Goal: Task Accomplishment & Management: Complete application form

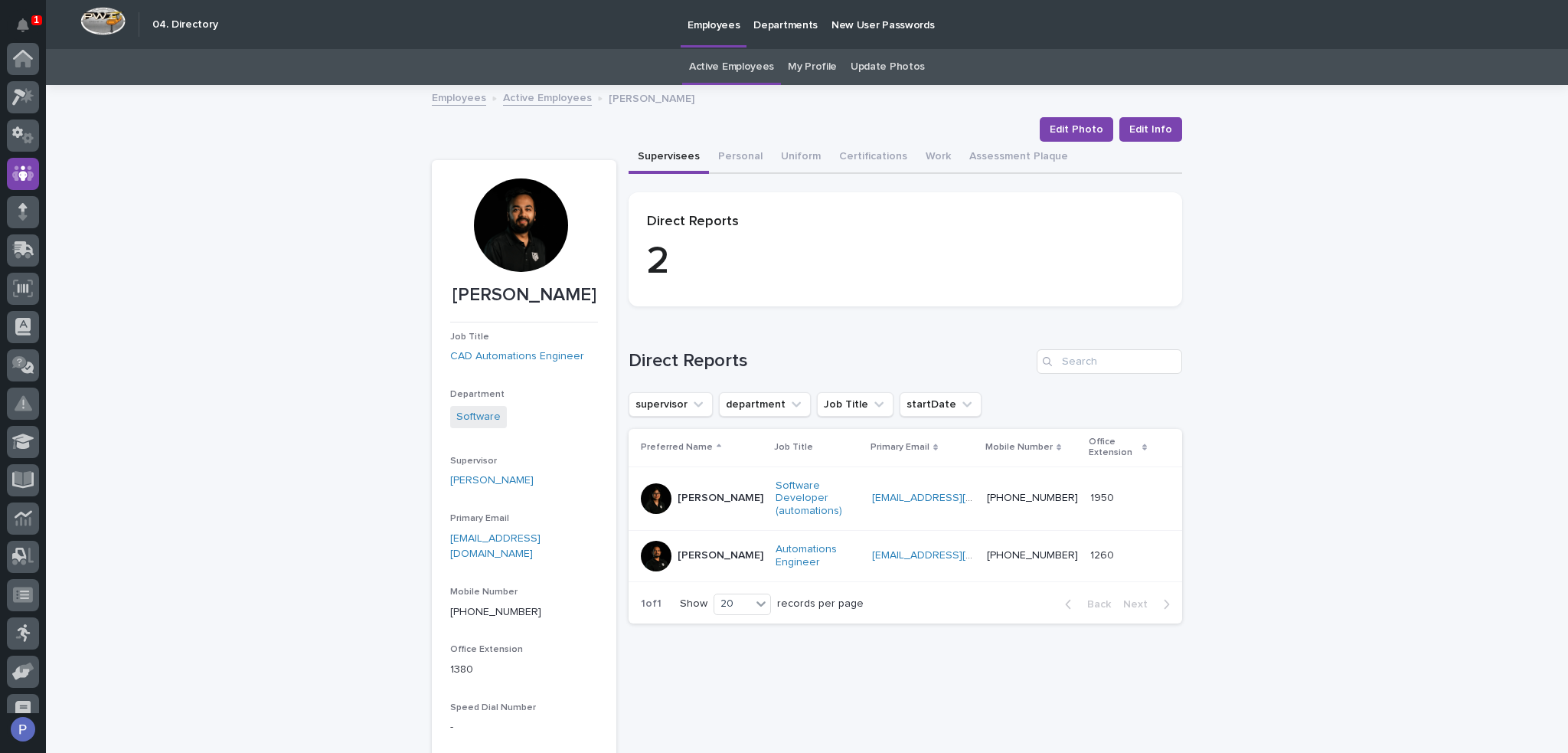
scroll to position [115, 0]
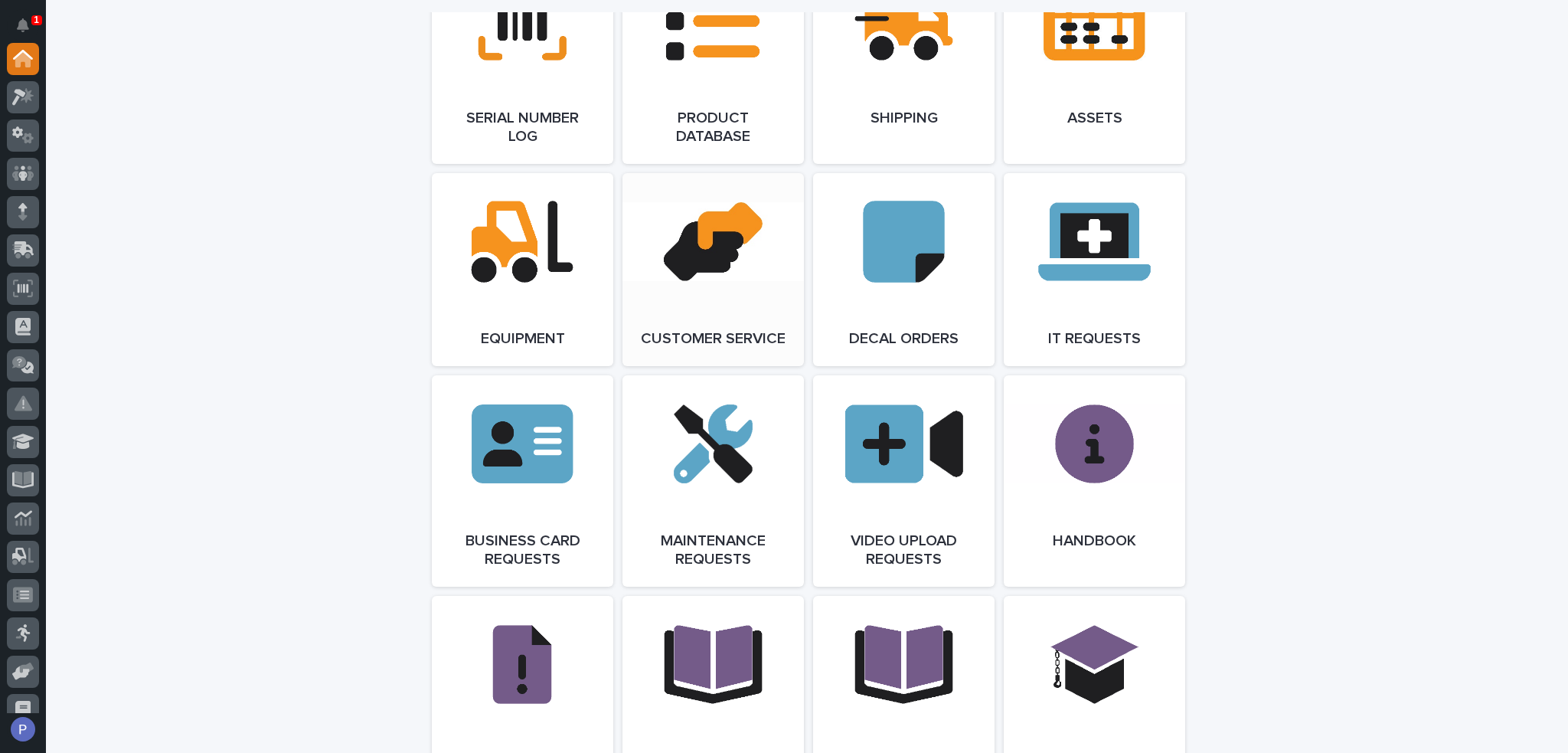
scroll to position [2068, 0]
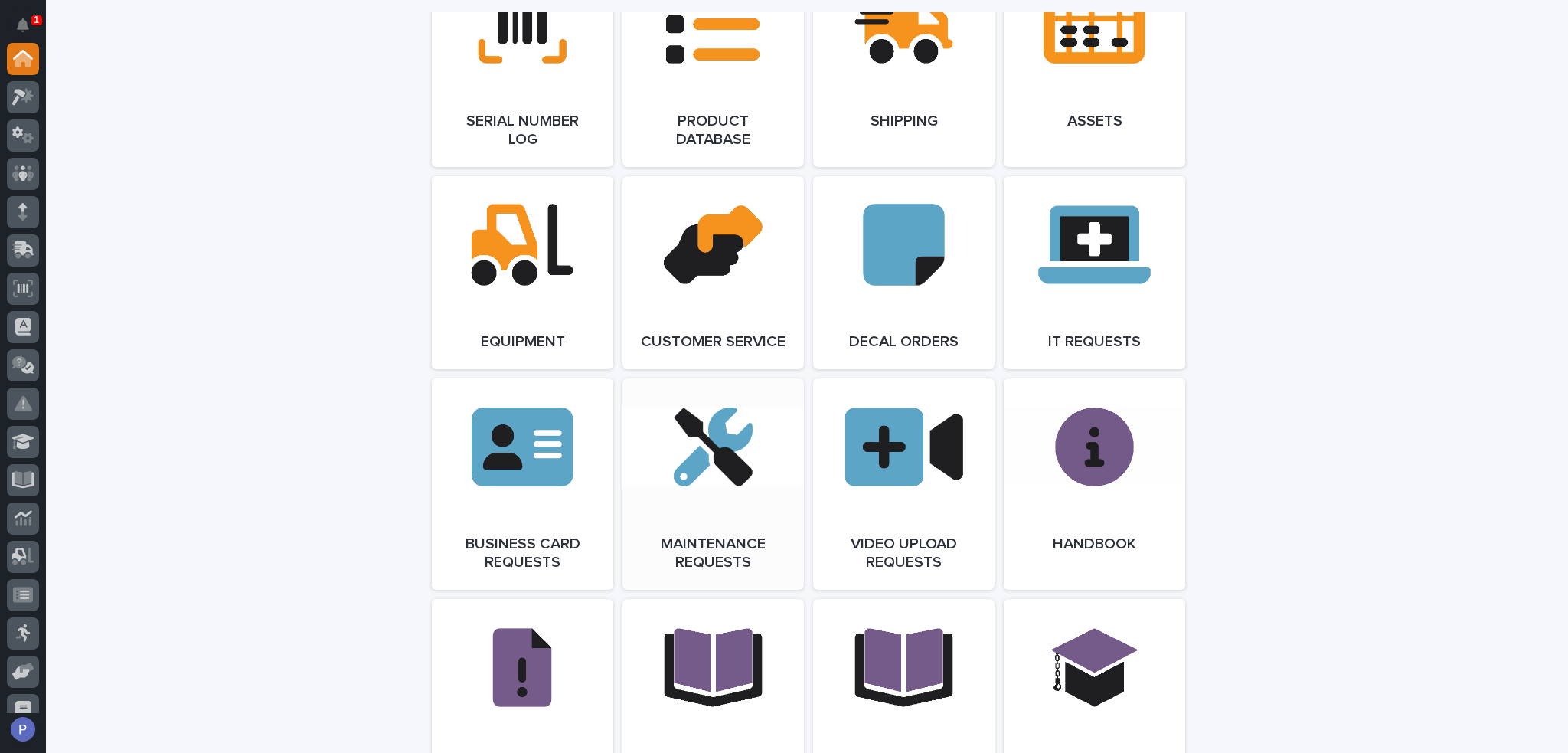
click at [701, 489] on span "Open Link" at bounding box center [712, 484] width 50 height 10
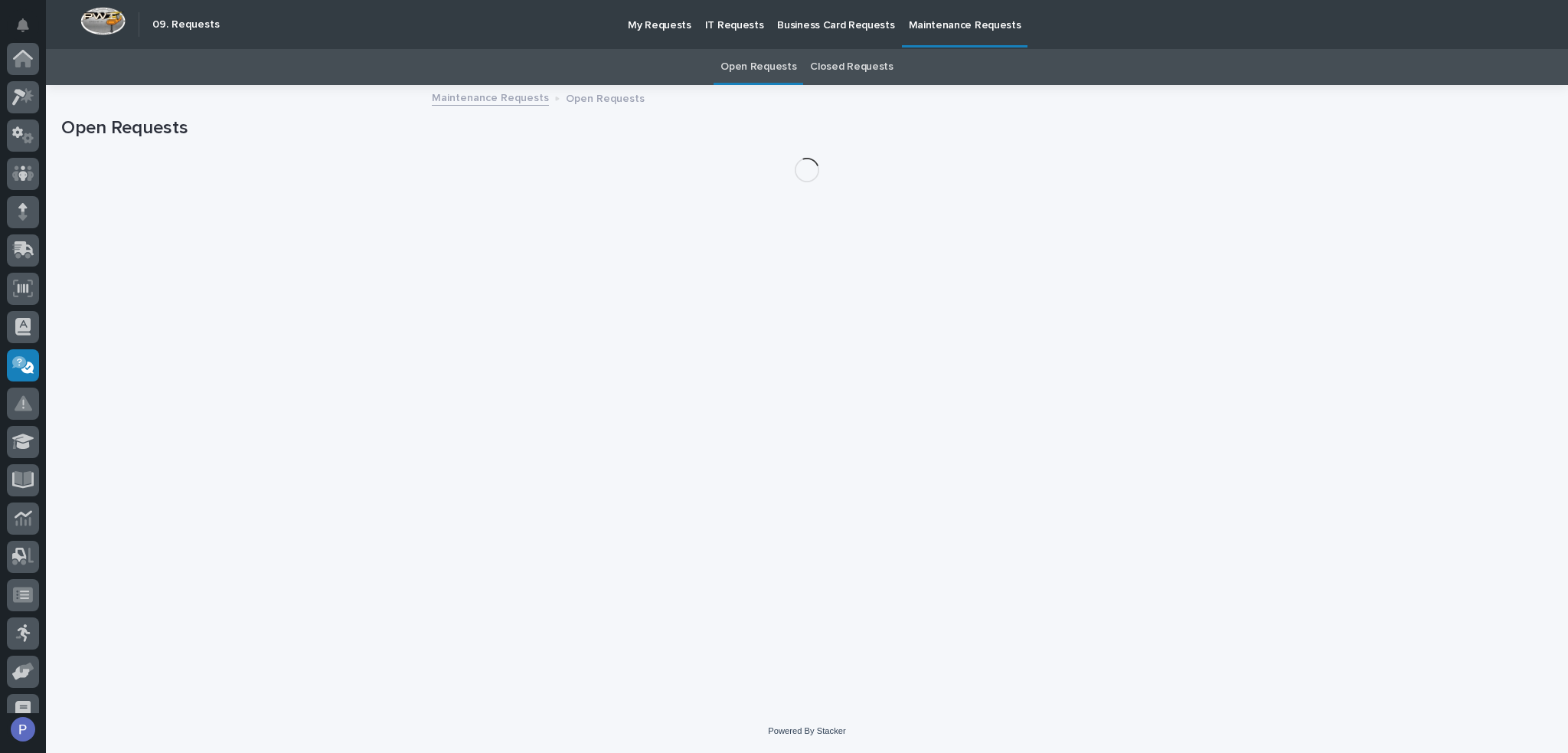
scroll to position [211, 0]
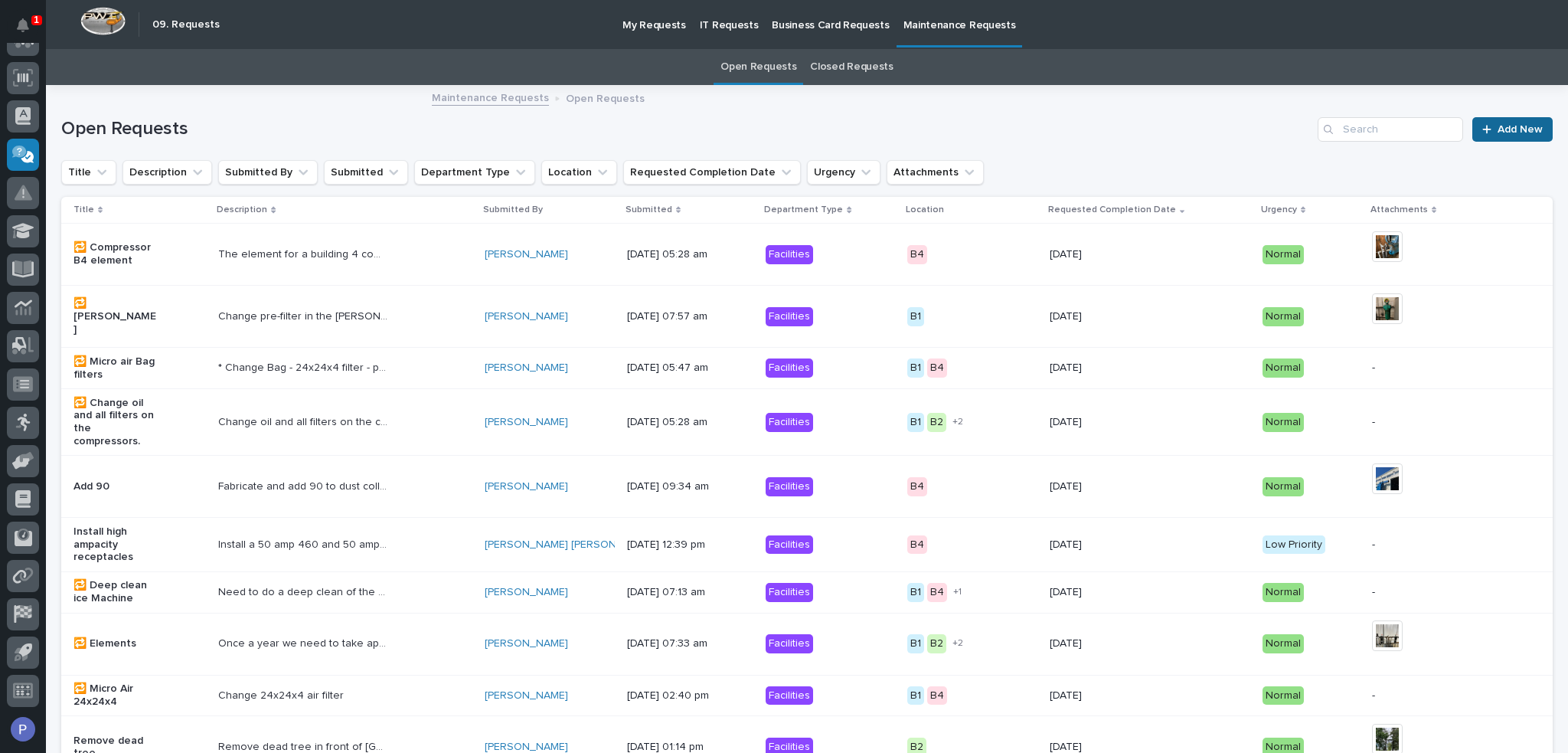
click at [1507, 128] on span "Add New" at bounding box center [1520, 129] width 45 height 10
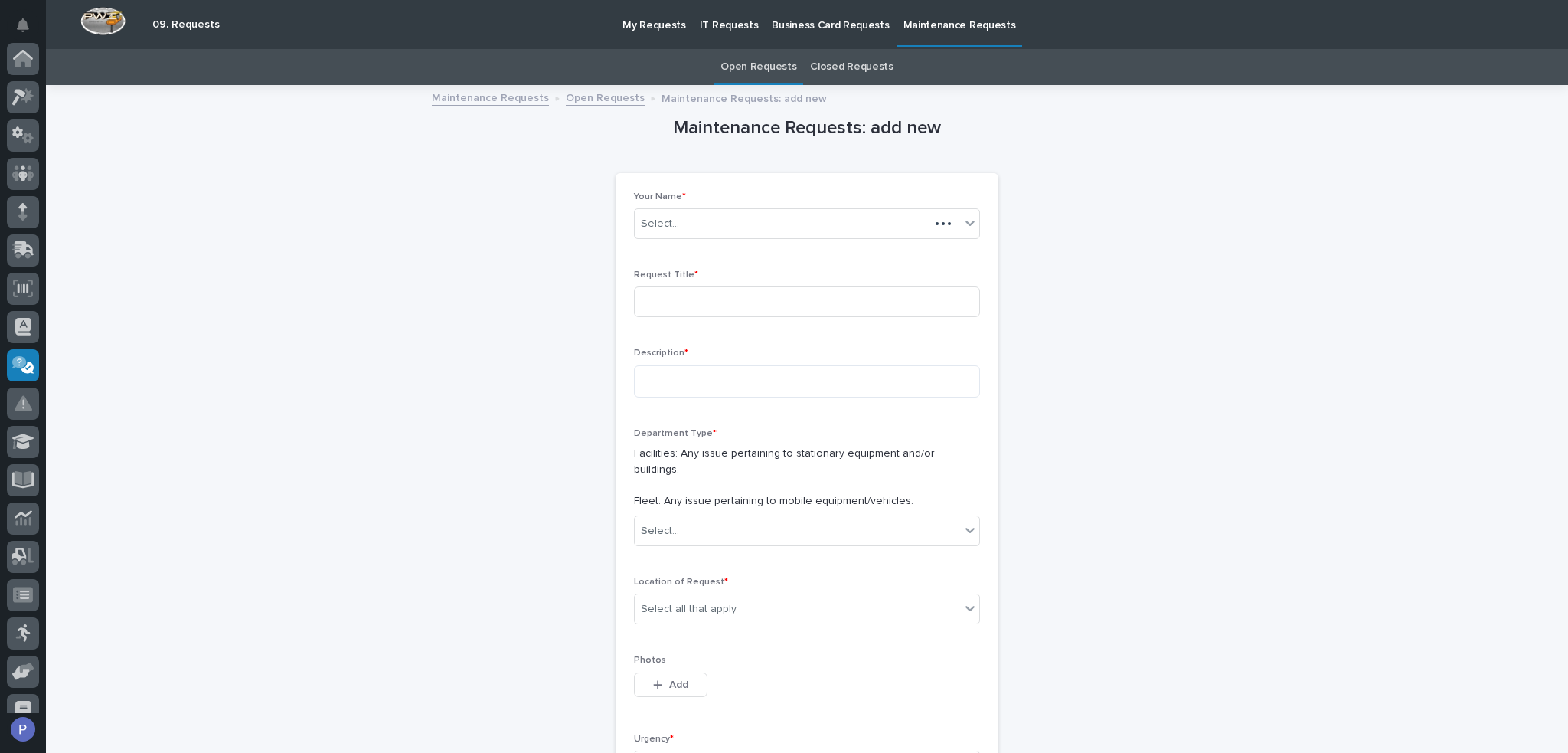
scroll to position [211, 0]
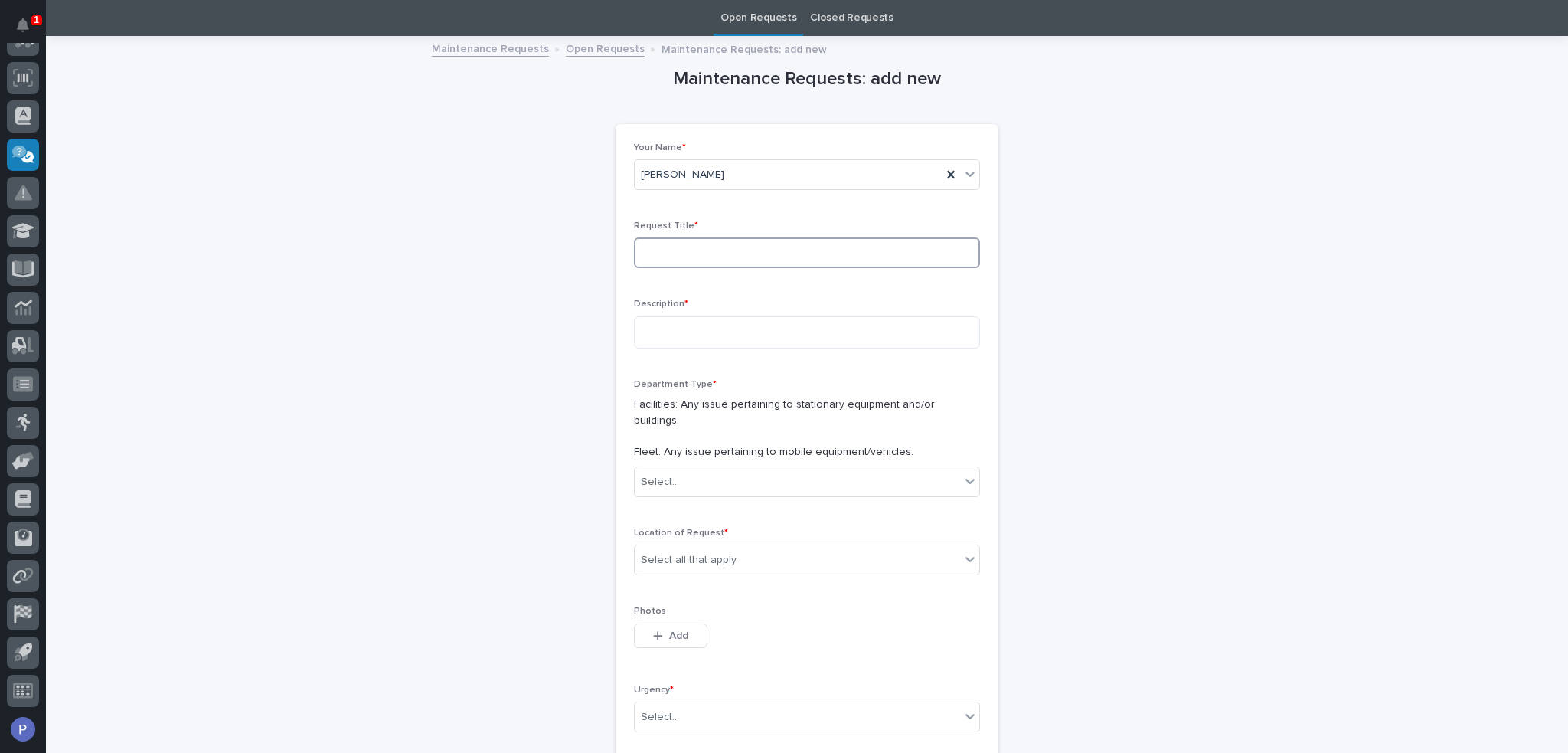
click at [770, 245] on input at bounding box center [807, 252] width 346 height 31
type input "New Whiteboard location"
click at [756, 330] on textarea at bounding box center [807, 333] width 346 height 33
click at [857, 548] on div "Select all that apply" at bounding box center [797, 560] width 326 height 25
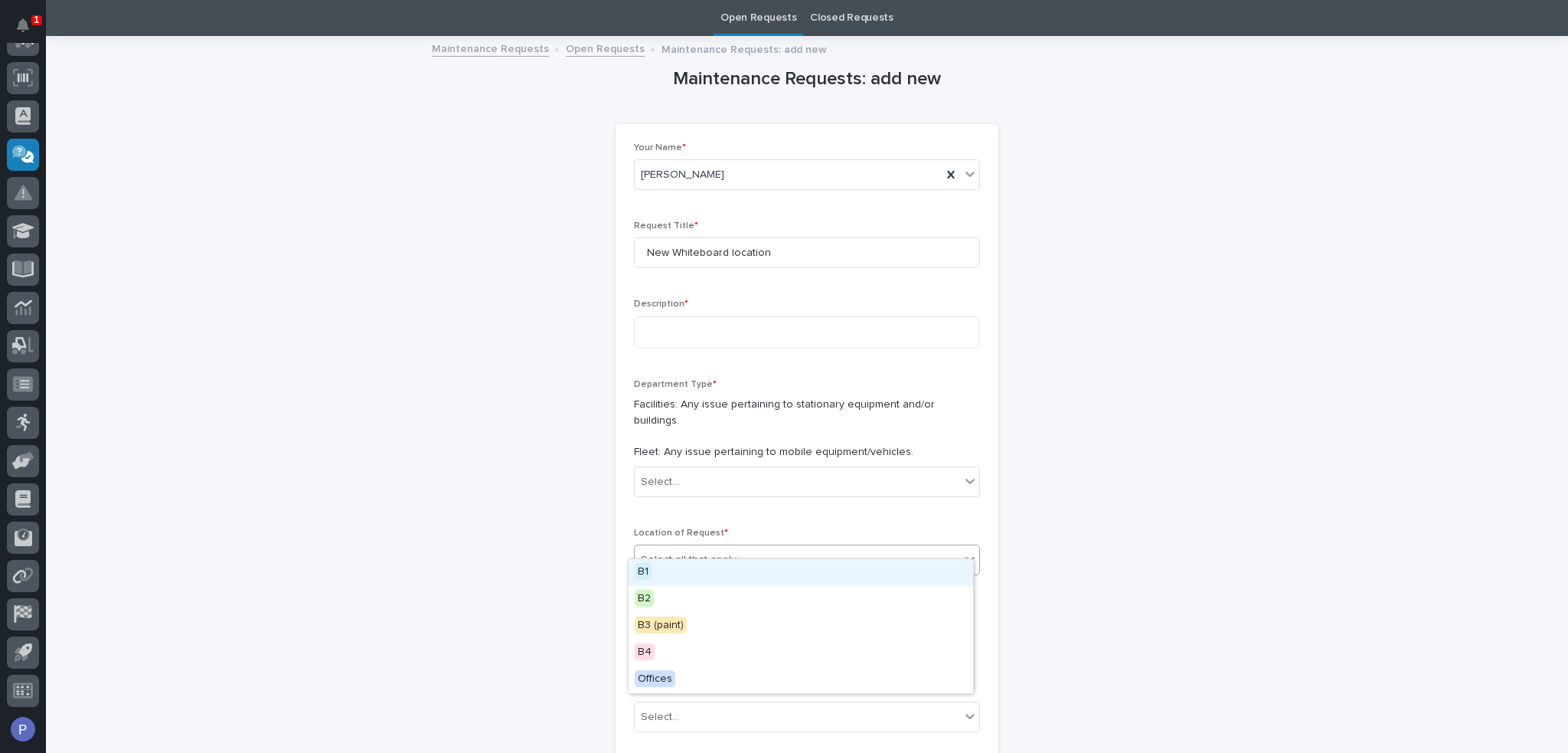
click at [822, 563] on div "B1" at bounding box center [801, 572] width 345 height 27
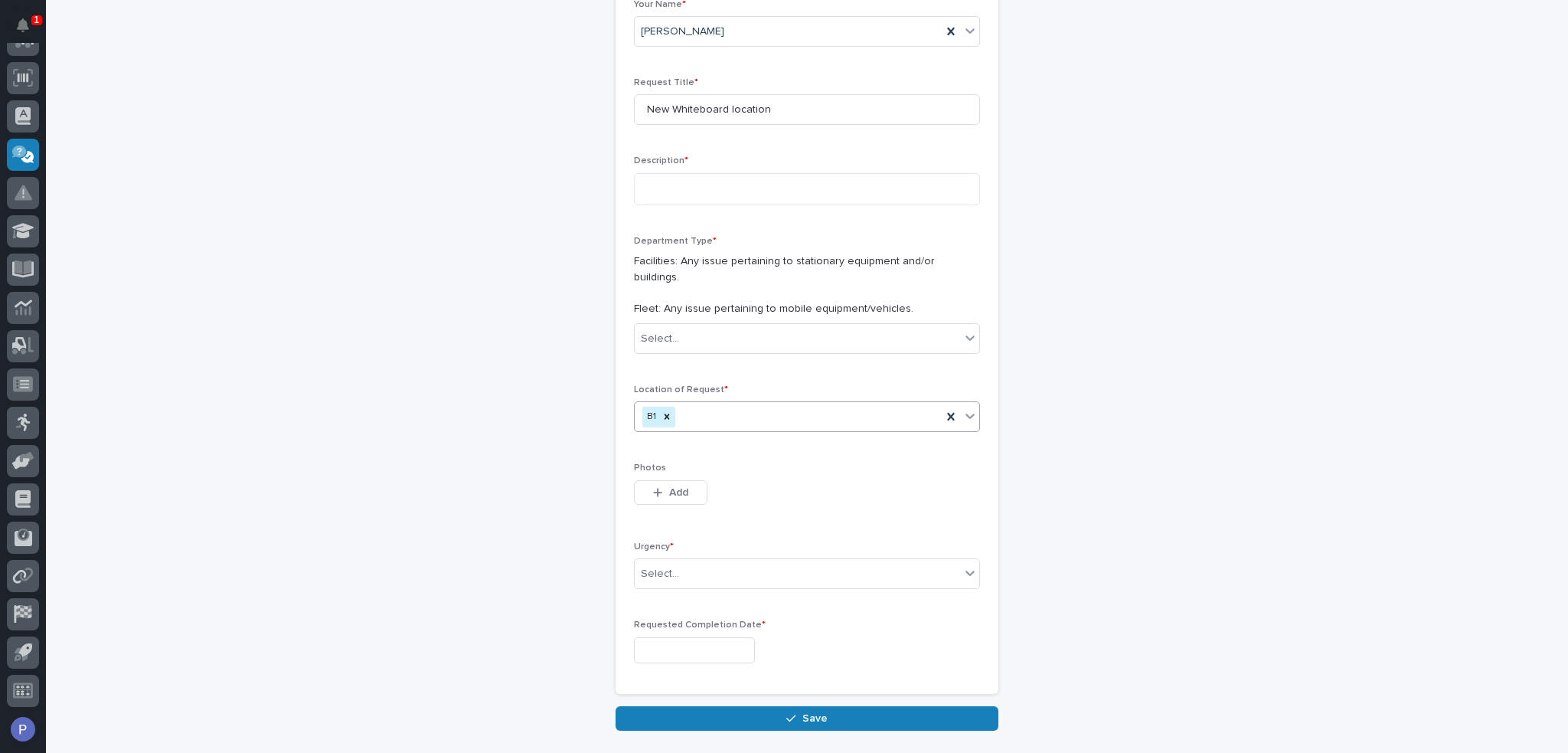
scroll to position [273, 0]
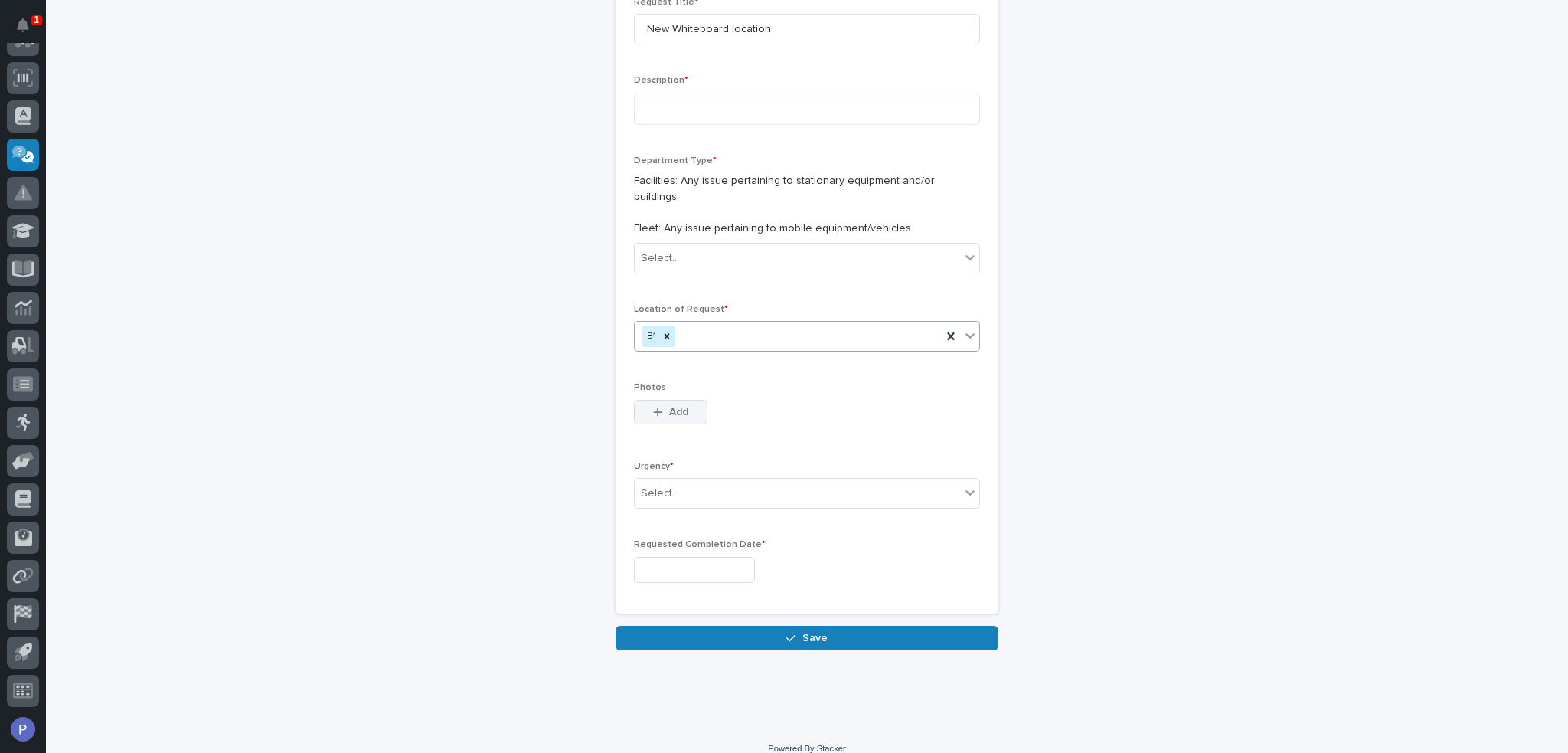
click at [676, 405] on span "Add" at bounding box center [678, 412] width 19 height 14
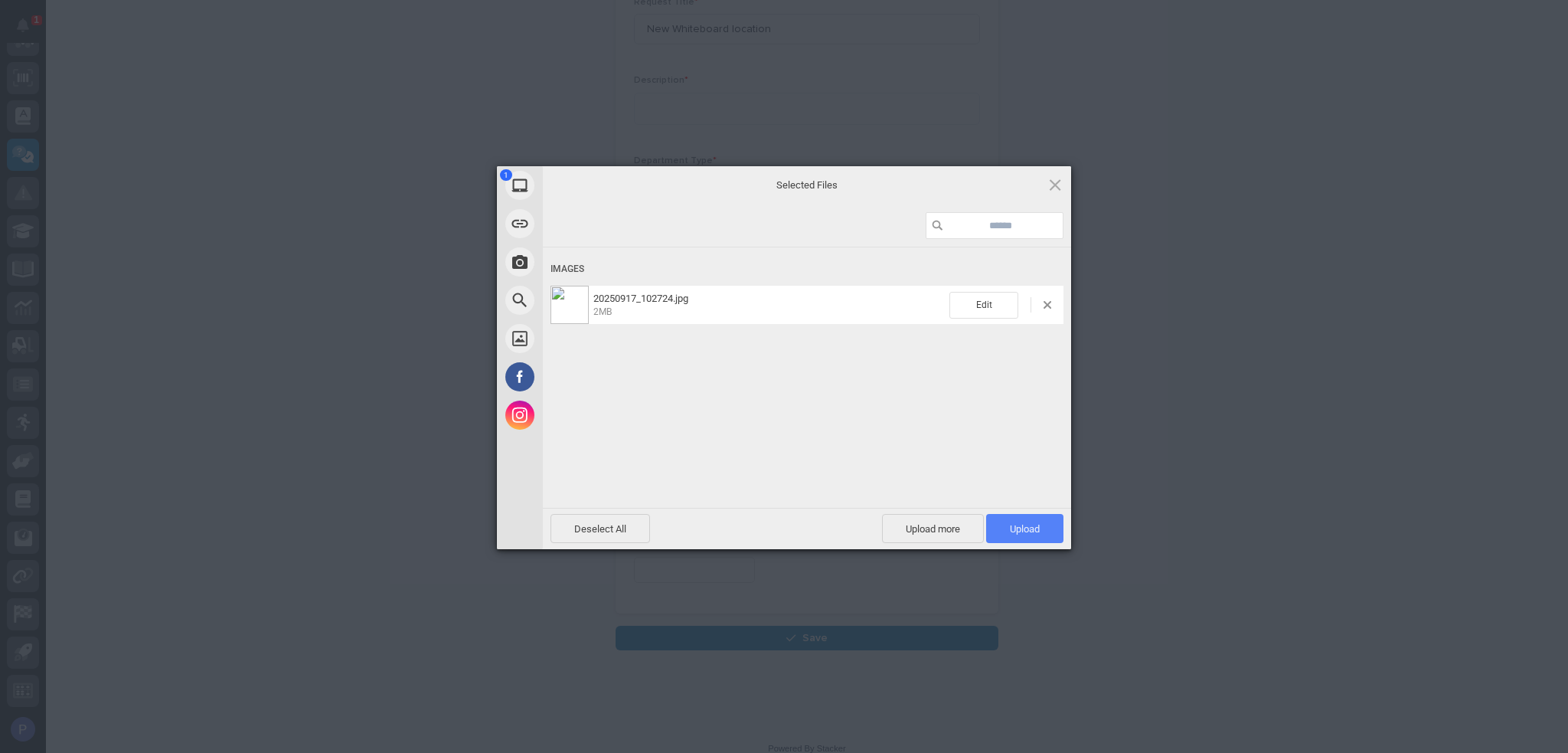
click at [1026, 530] on span "Upload 1" at bounding box center [1025, 528] width 30 height 11
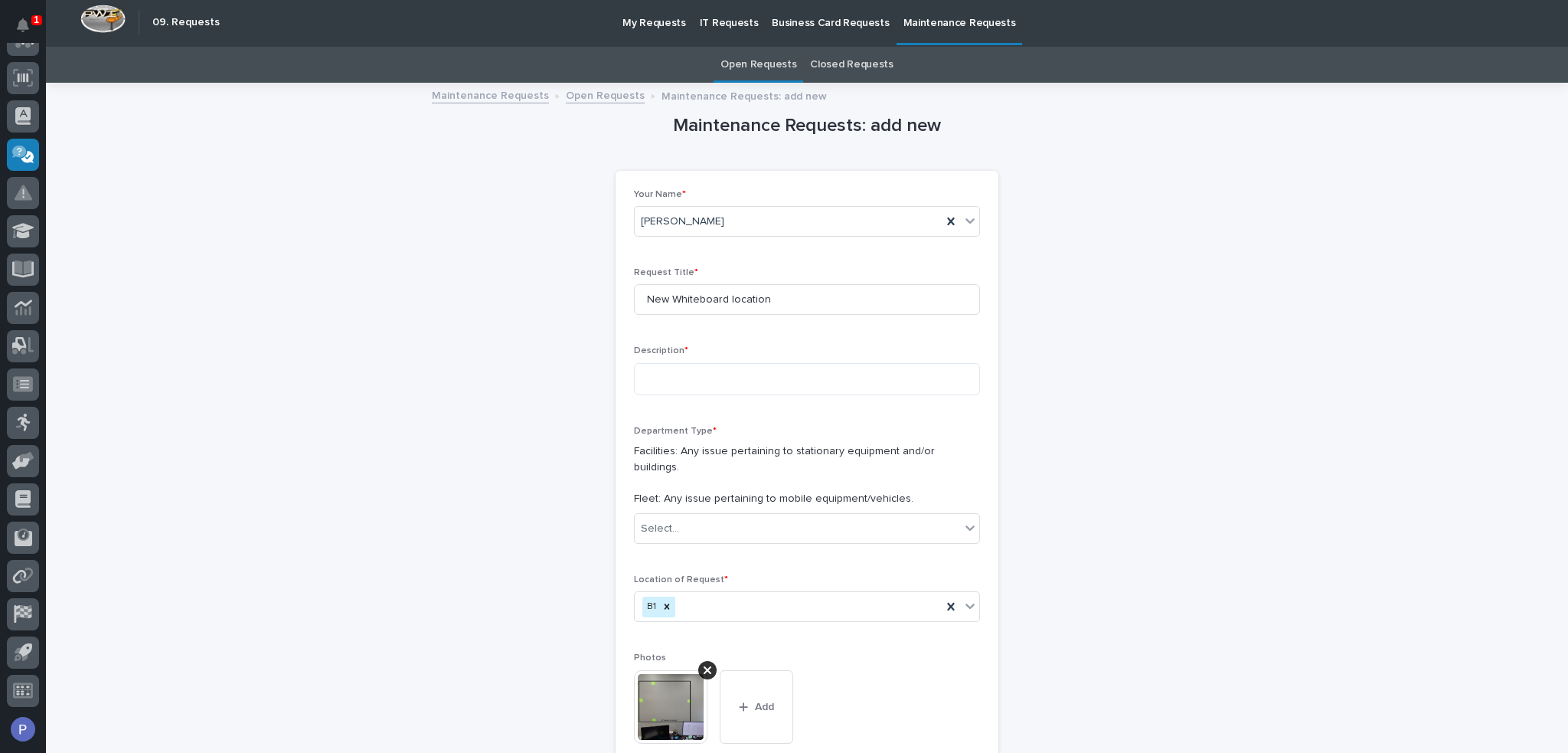
scroll to position [0, 0]
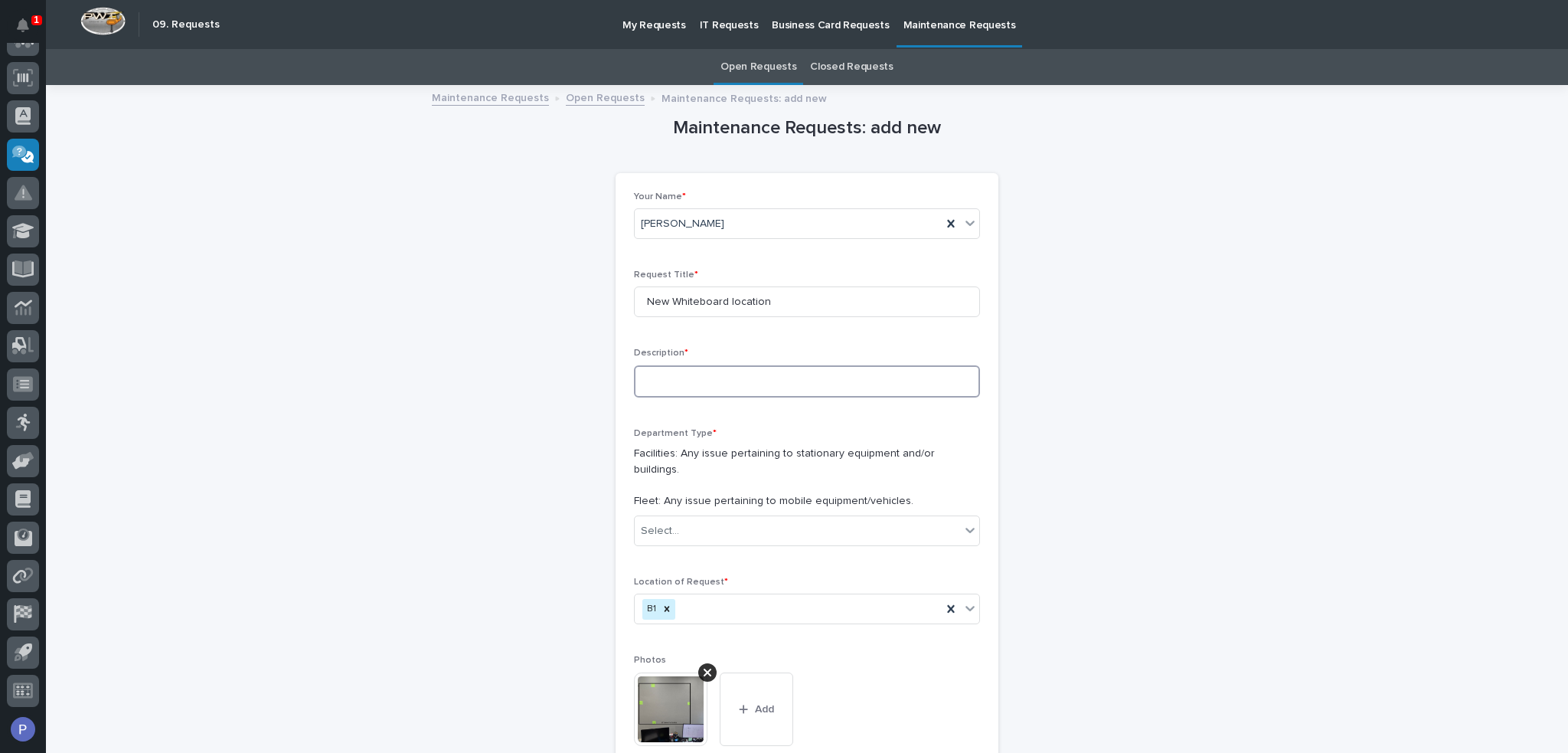
click at [804, 376] on textarea at bounding box center [807, 382] width 346 height 33
type textarea "**********"
click at [1124, 370] on div "**********" at bounding box center [807, 532] width 1491 height 892
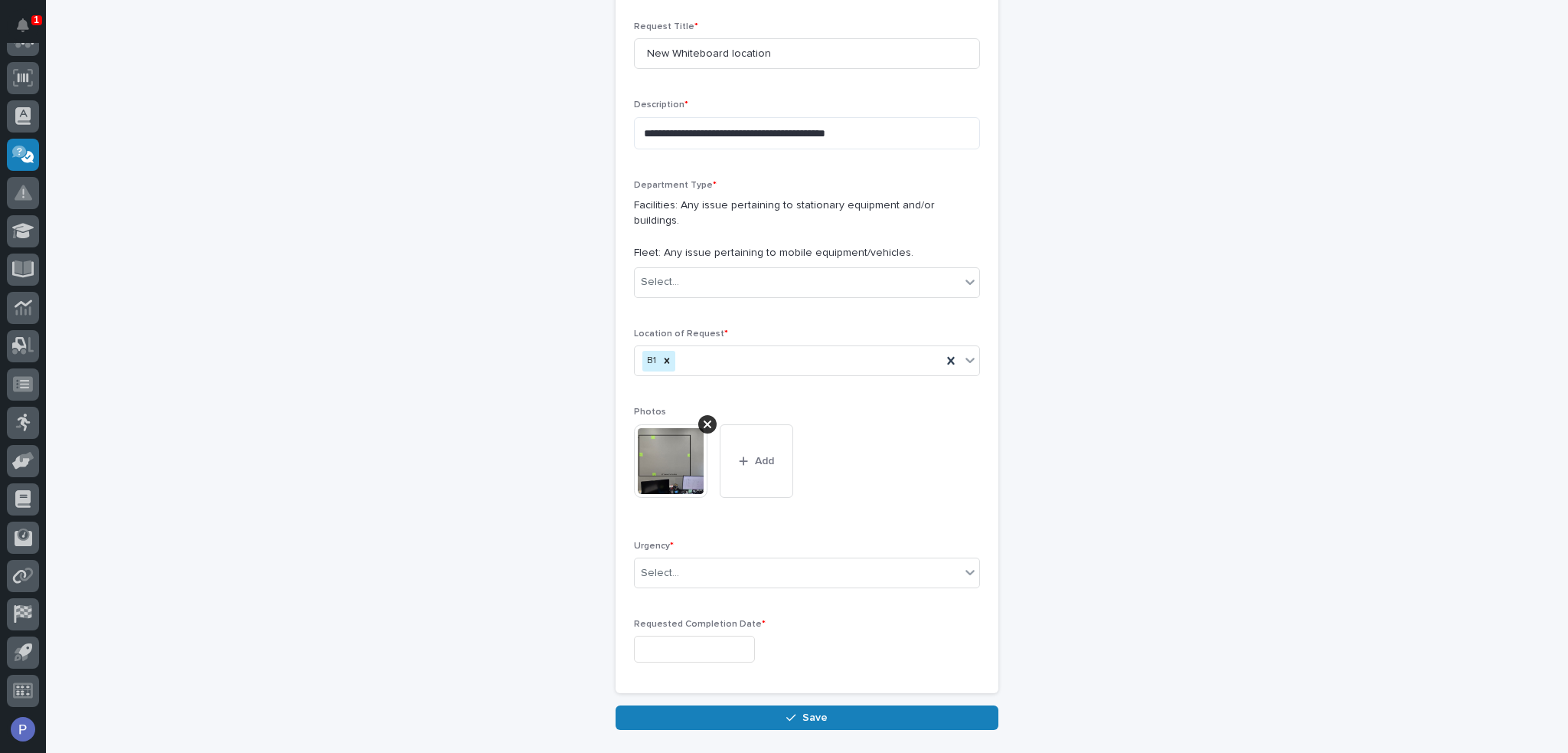
scroll to position [328, 0]
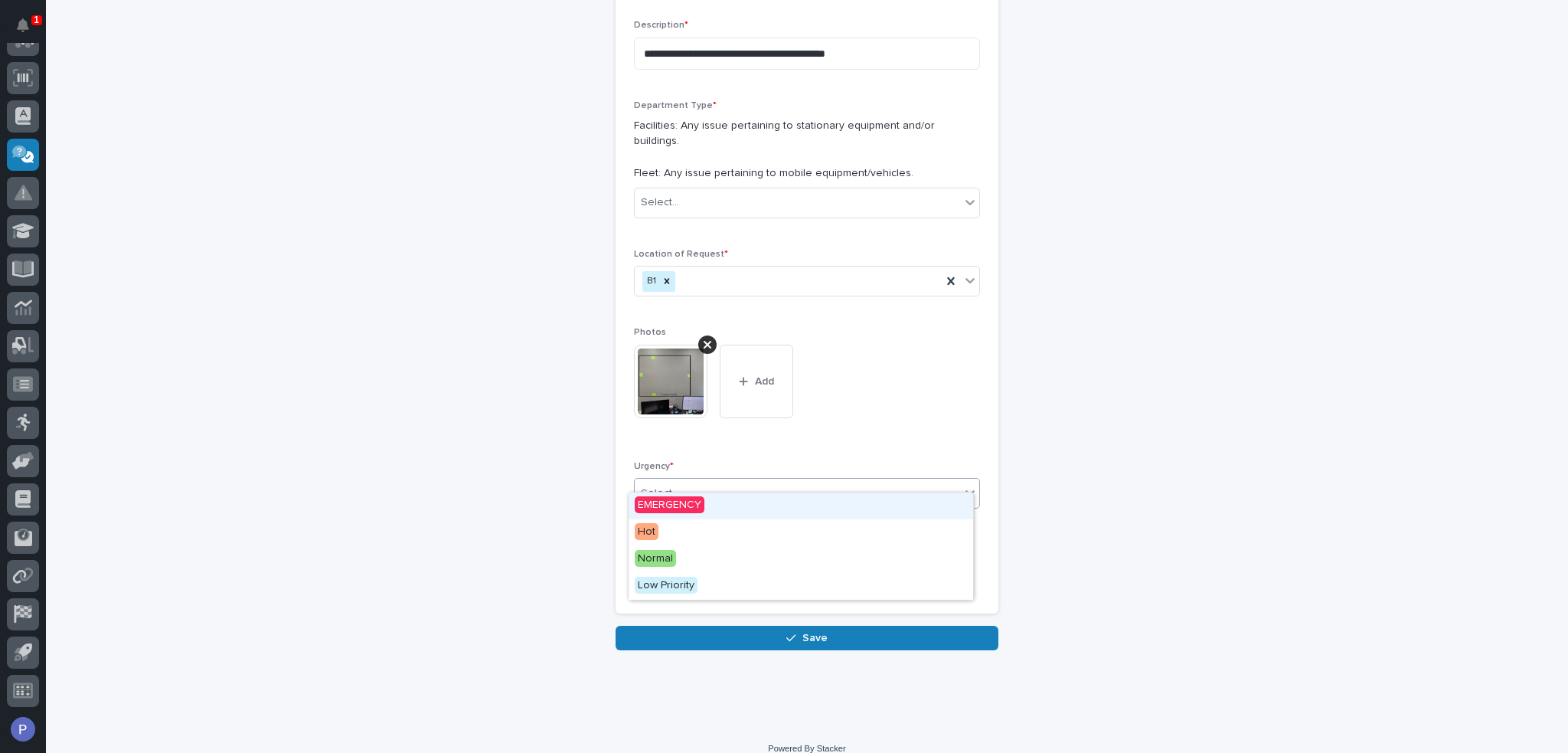
click at [966, 490] on icon at bounding box center [970, 493] width 10 height 5
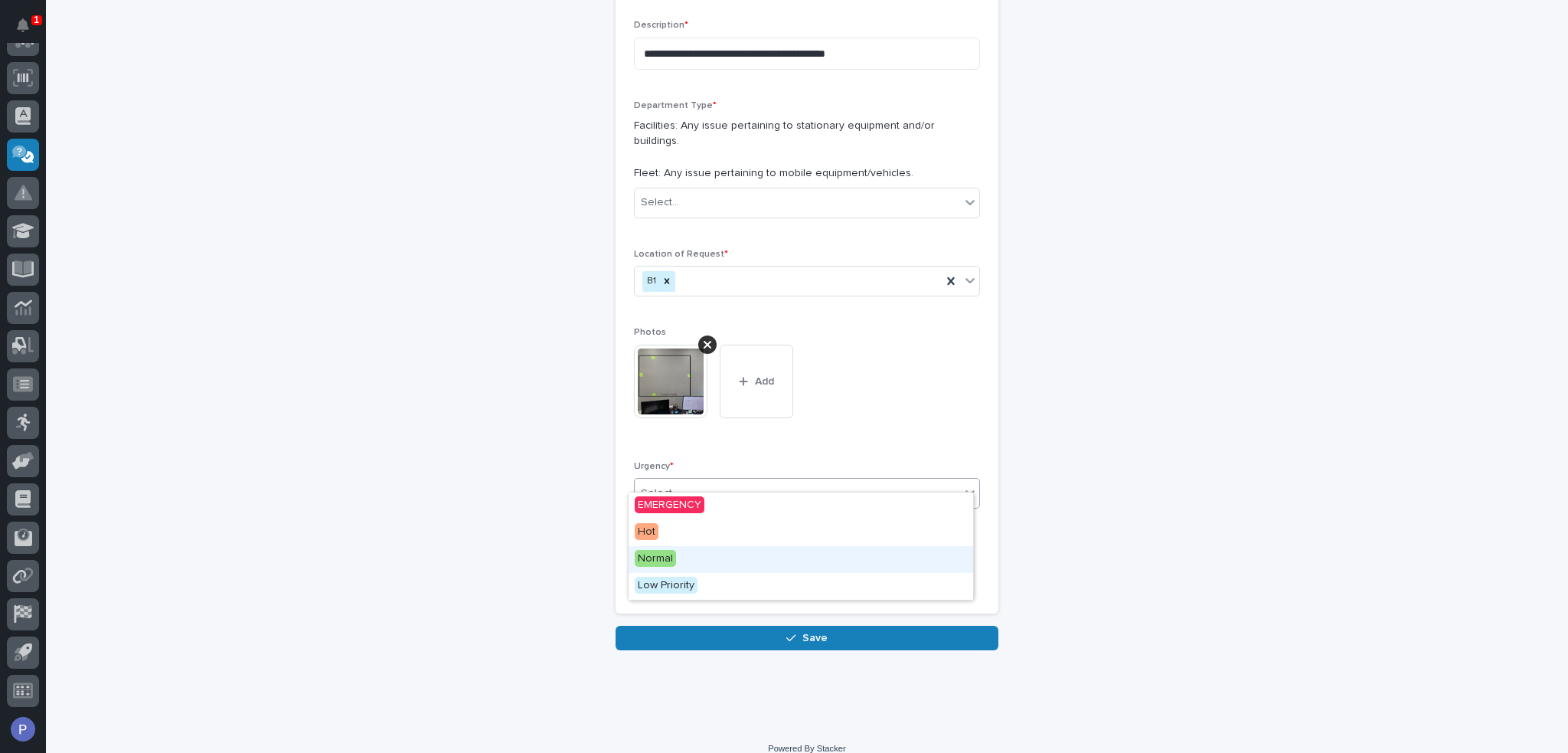
click at [932, 549] on div "Normal" at bounding box center [801, 559] width 345 height 27
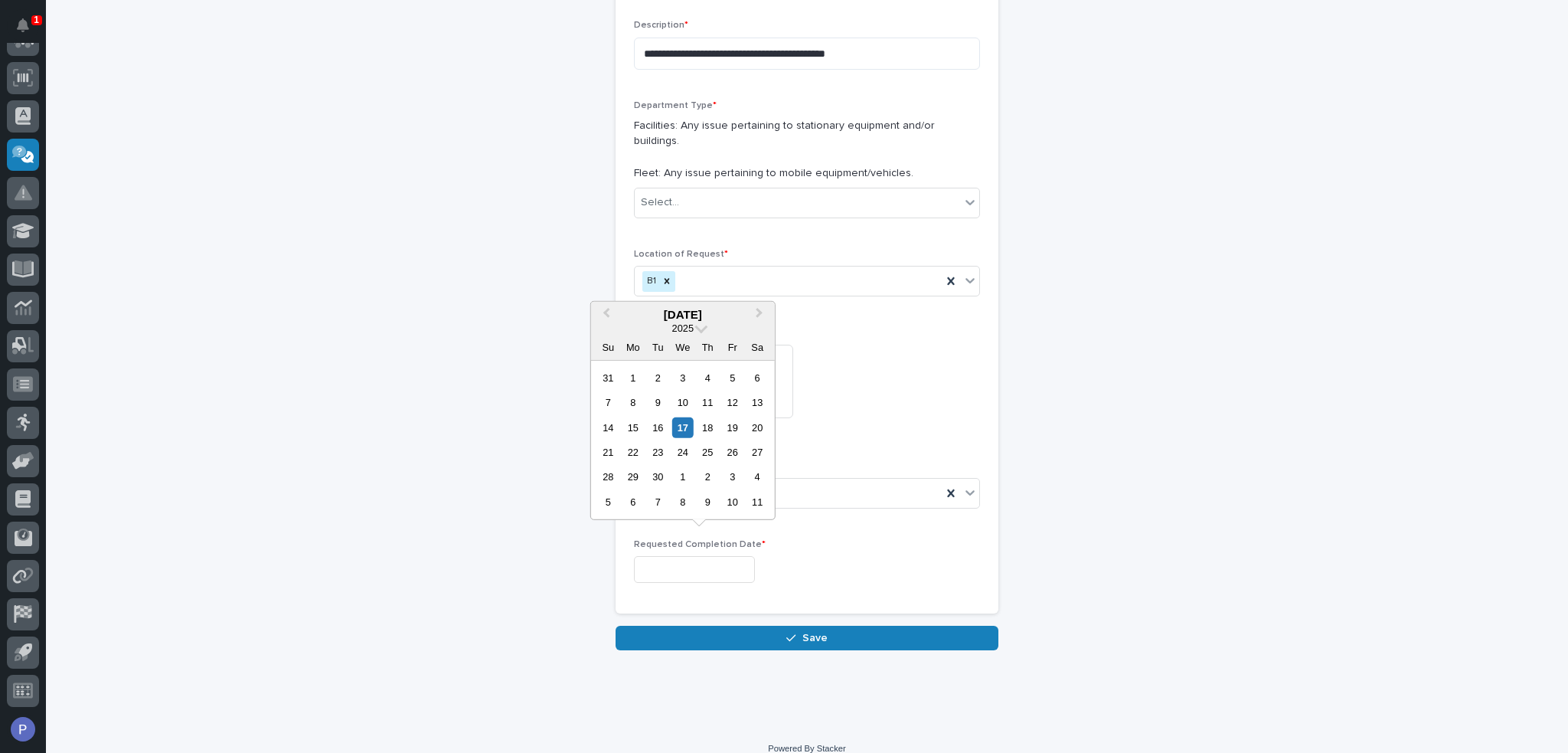
click at [728, 556] on input "text" at bounding box center [694, 570] width 121 height 27
click at [739, 454] on div "26" at bounding box center [732, 452] width 21 height 21
type input "**********"
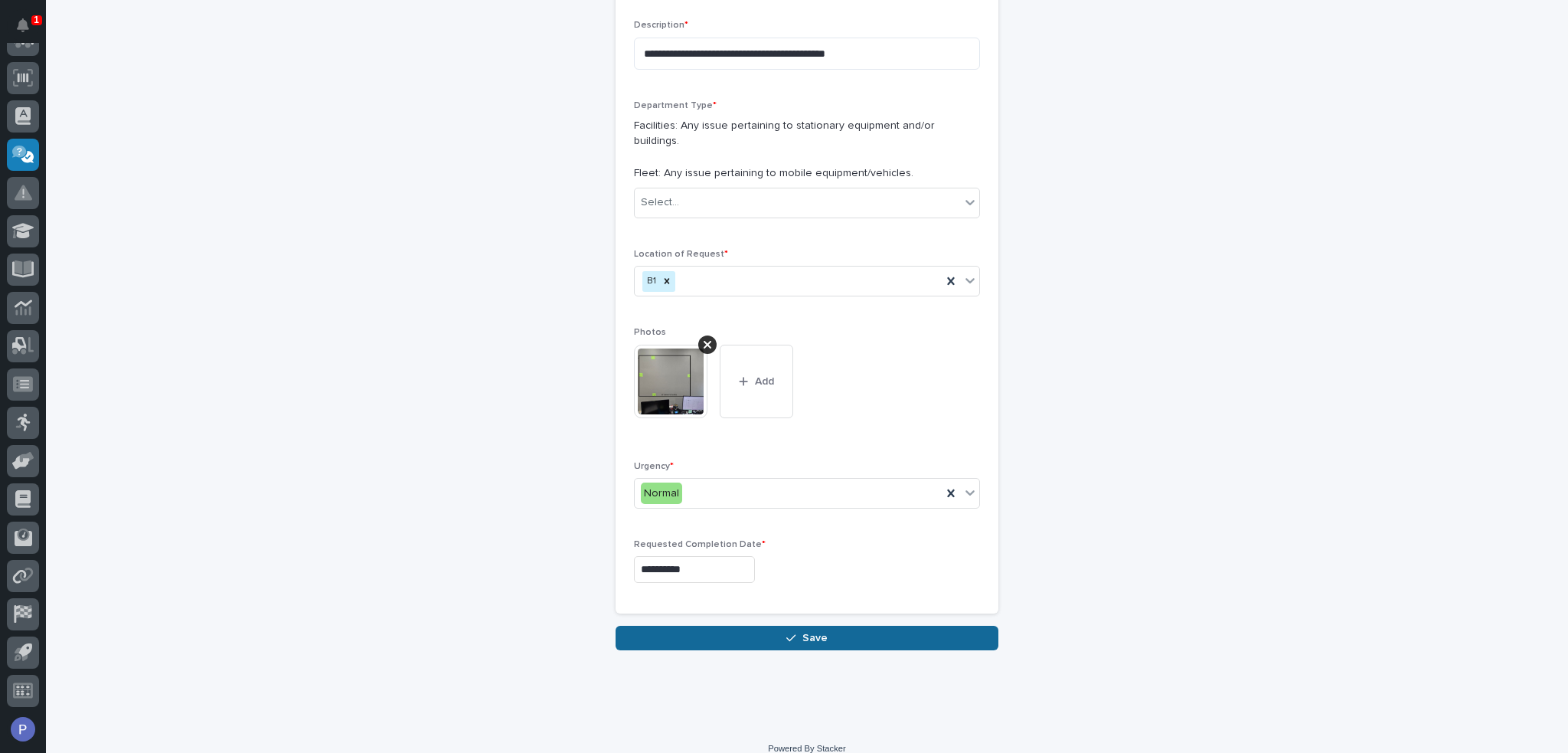
click at [869, 625] on button "Save" at bounding box center [807, 638] width 382 height 24
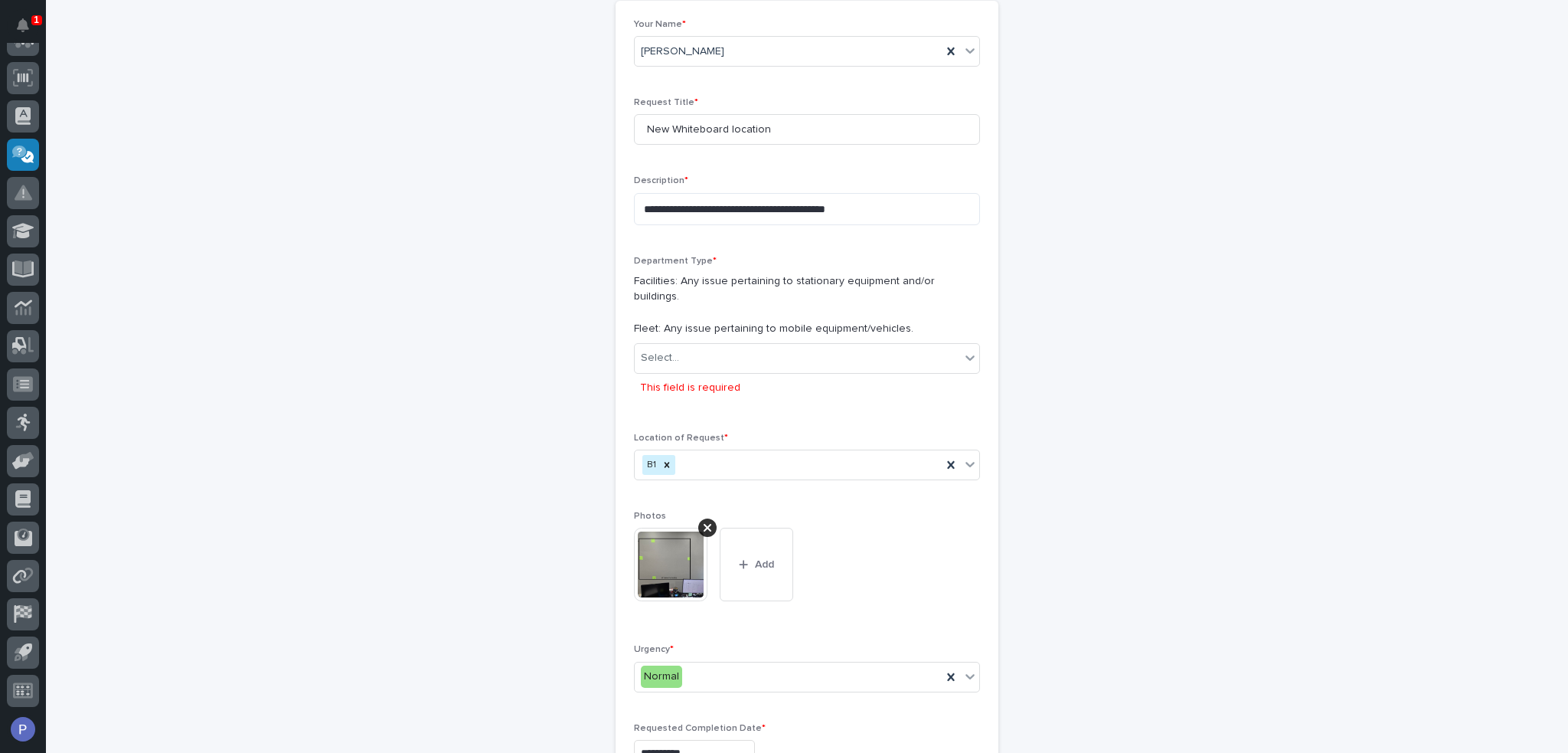
scroll to position [137, 0]
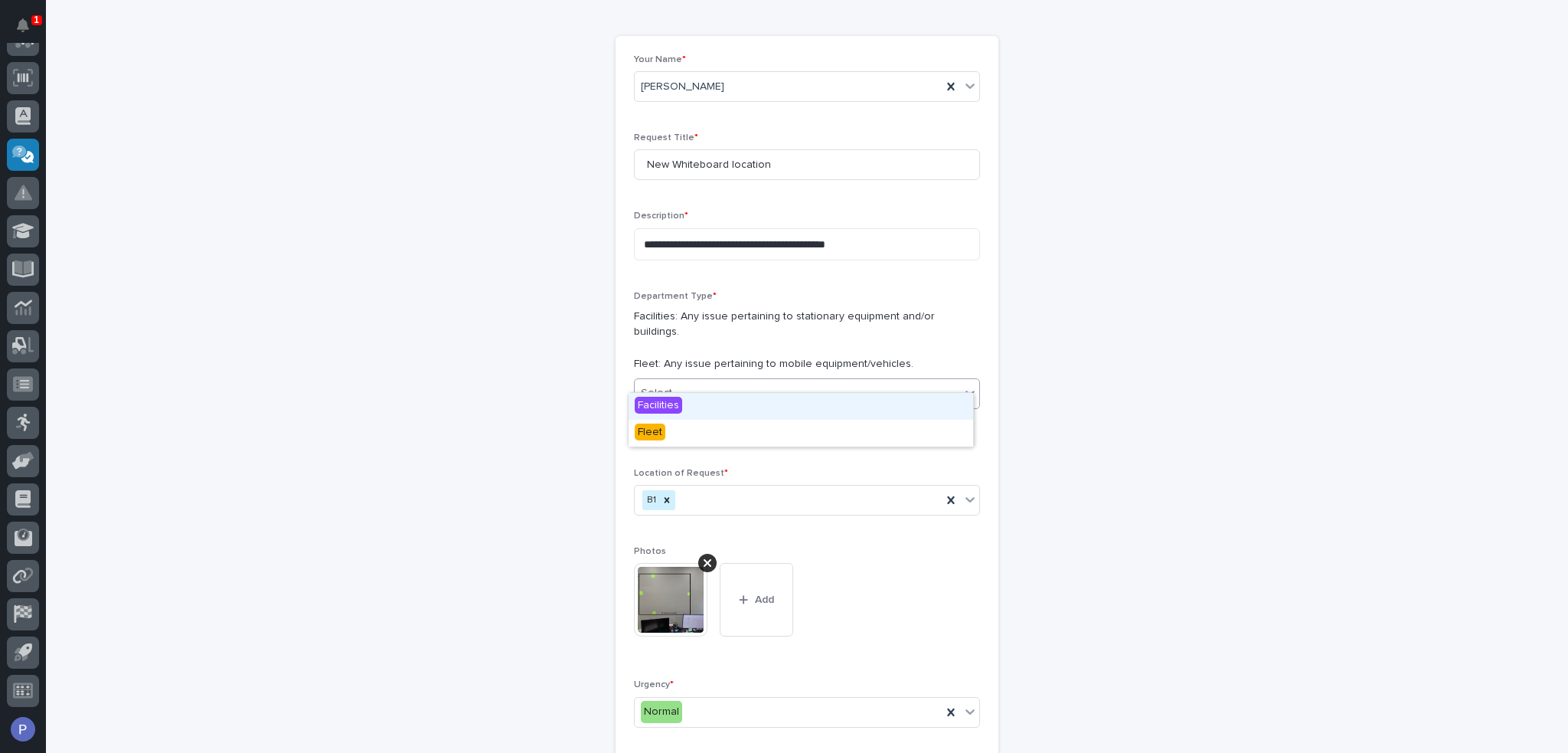
click at [962, 385] on icon at bounding box center [970, 393] width 16 height 16
click at [889, 404] on div "Facilities" at bounding box center [801, 406] width 345 height 27
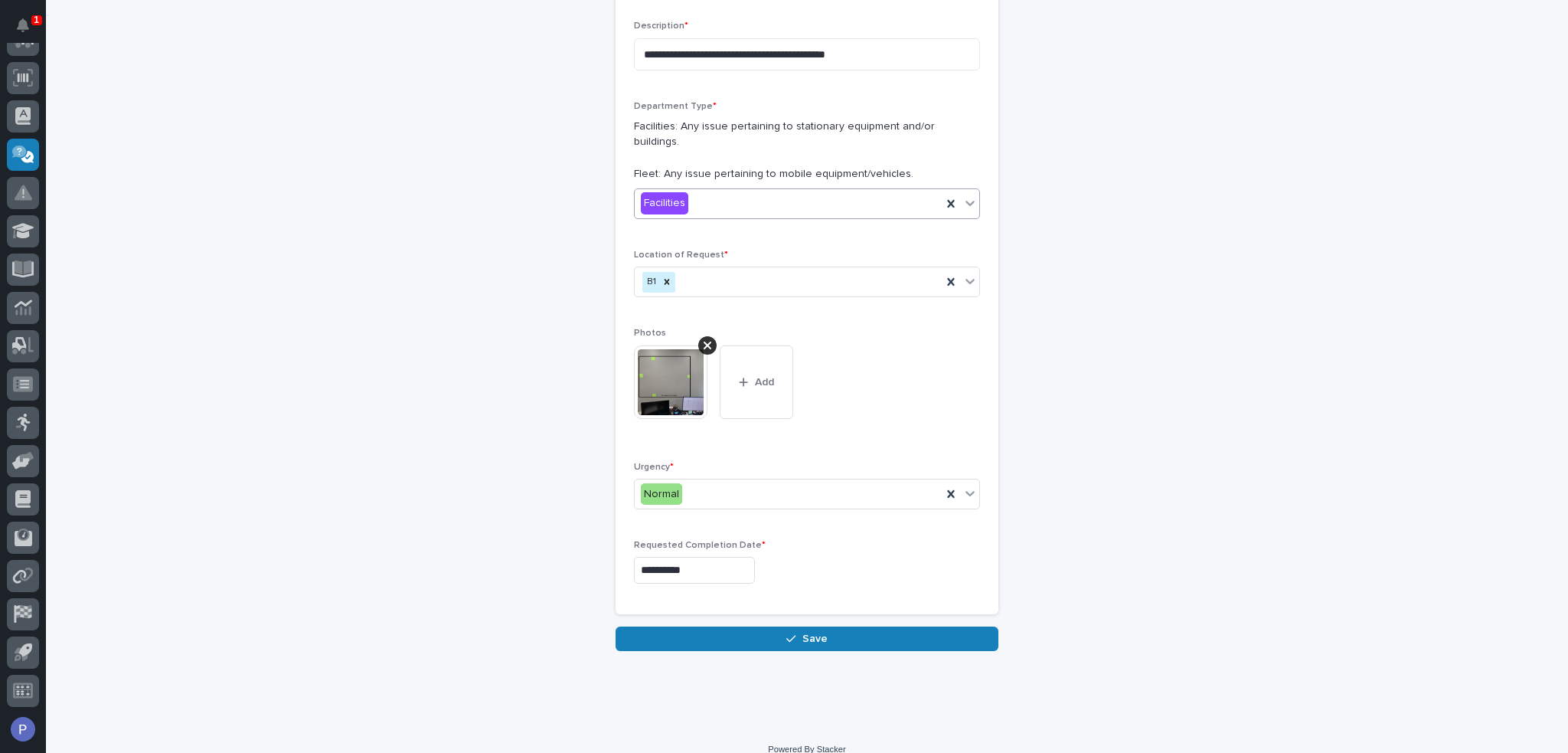
scroll to position [328, 0]
click at [815, 631] on span "Save" at bounding box center [815, 638] width 25 height 14
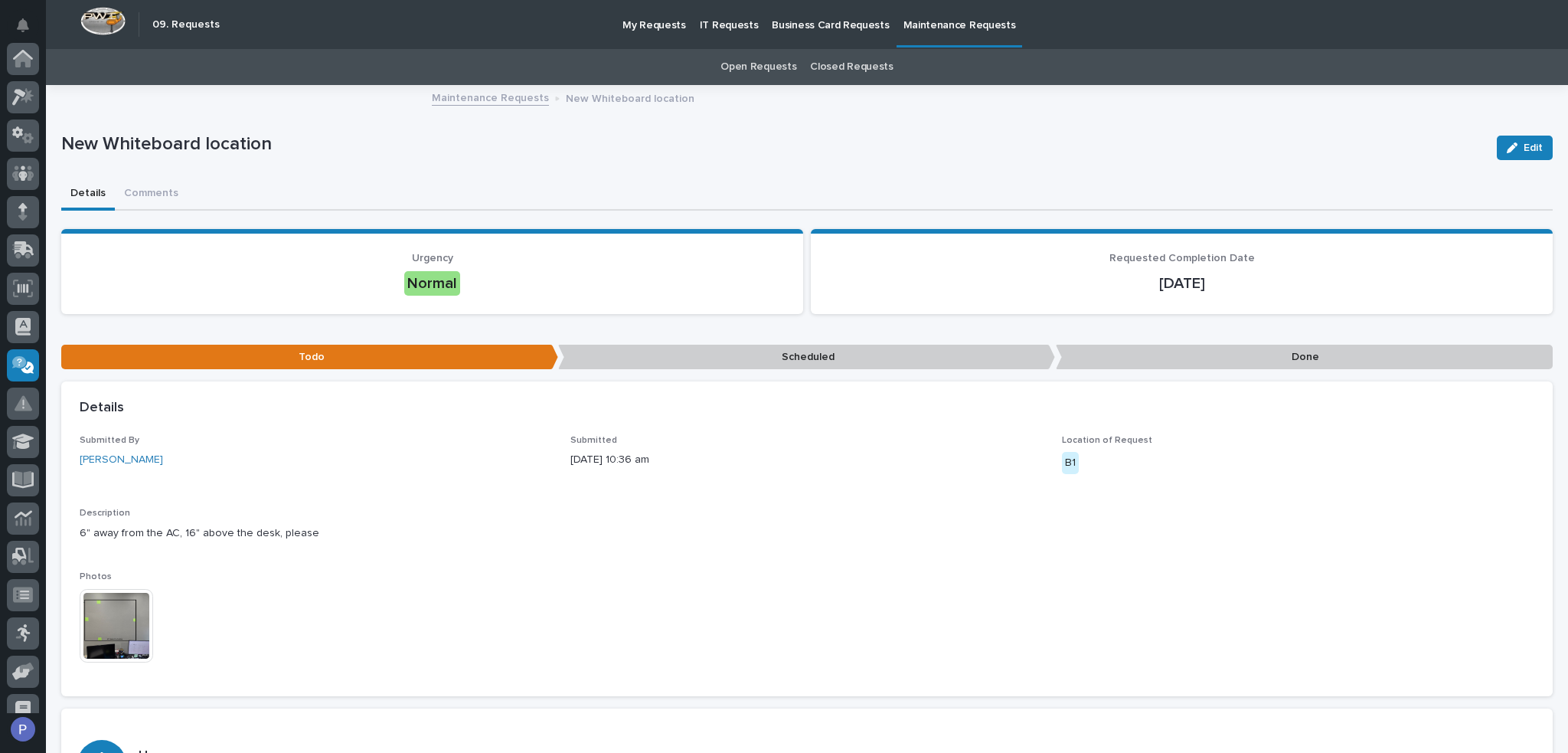
scroll to position [211, 0]
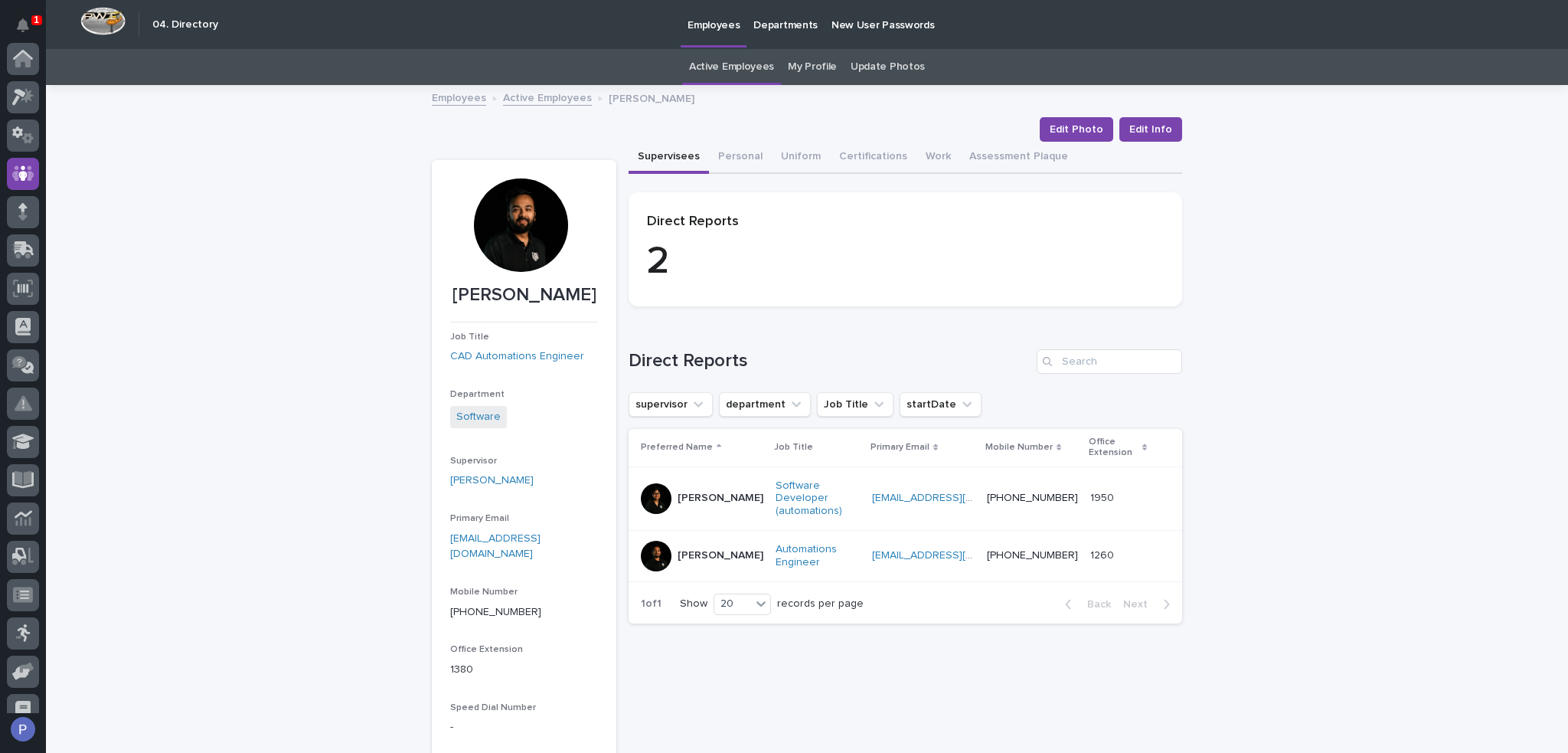
scroll to position [115, 0]
click at [528, 98] on link "Active Employees" at bounding box center [547, 97] width 89 height 17
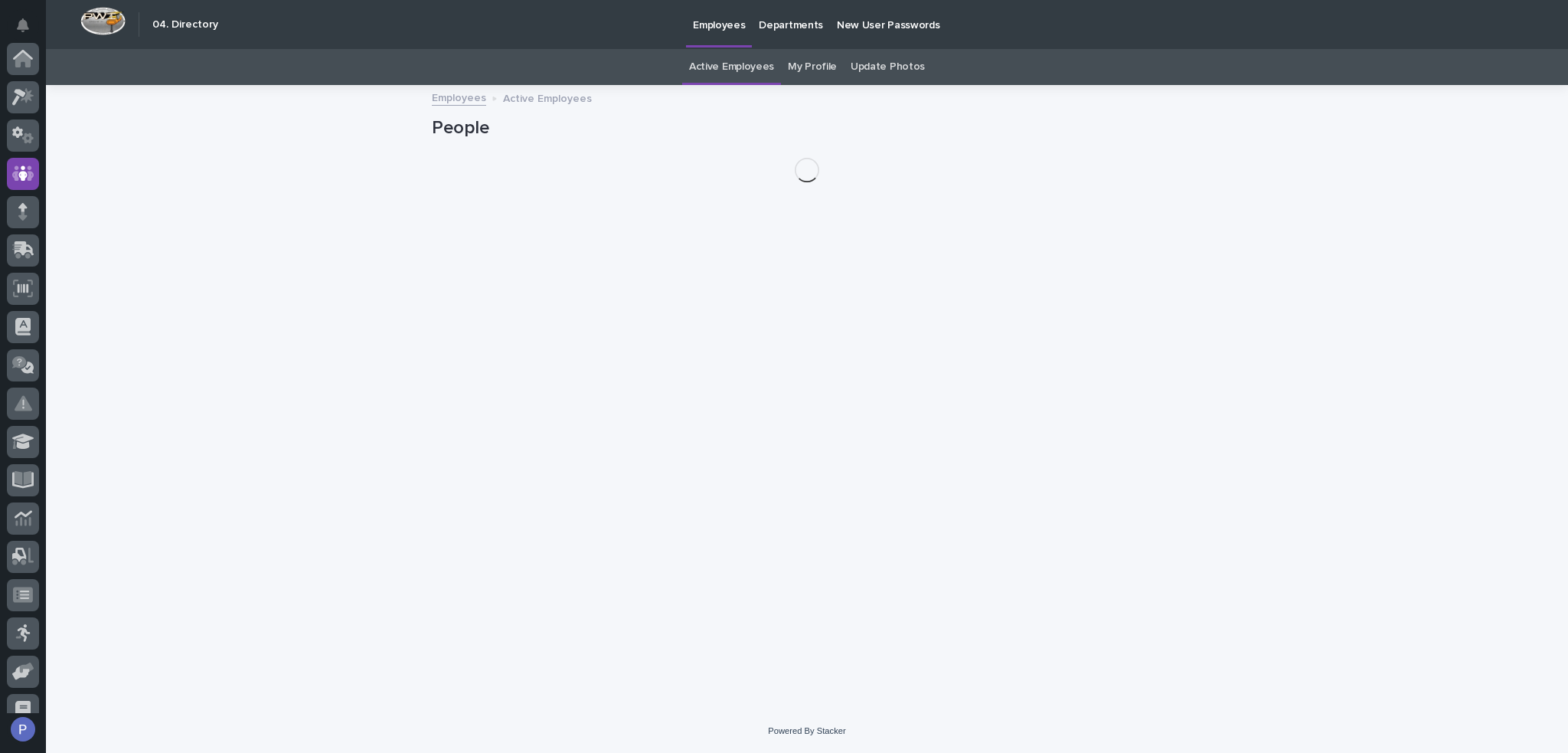
scroll to position [115, 0]
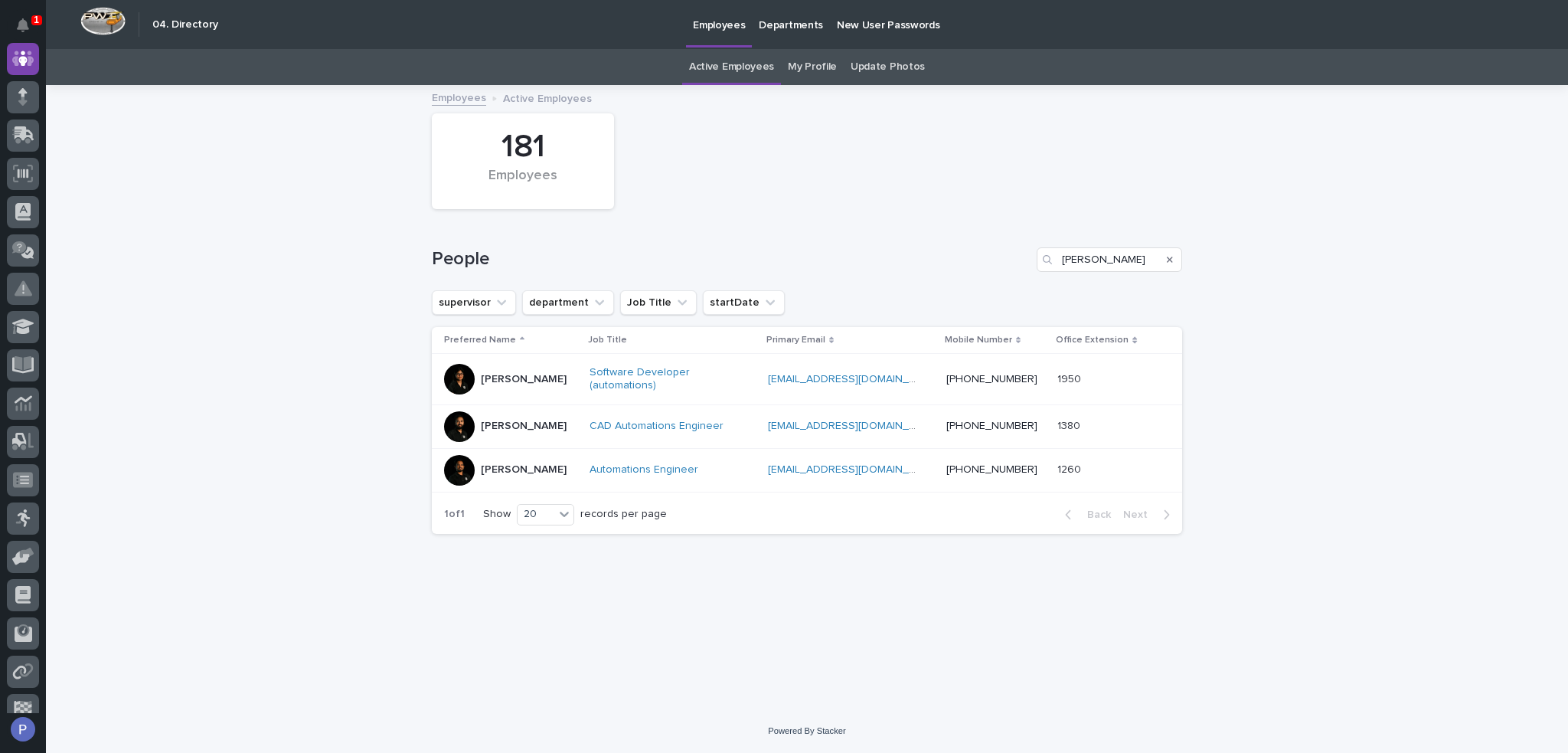
click at [560, 417] on div "[PERSON_NAME]" at bounding box center [524, 425] width 86 height 16
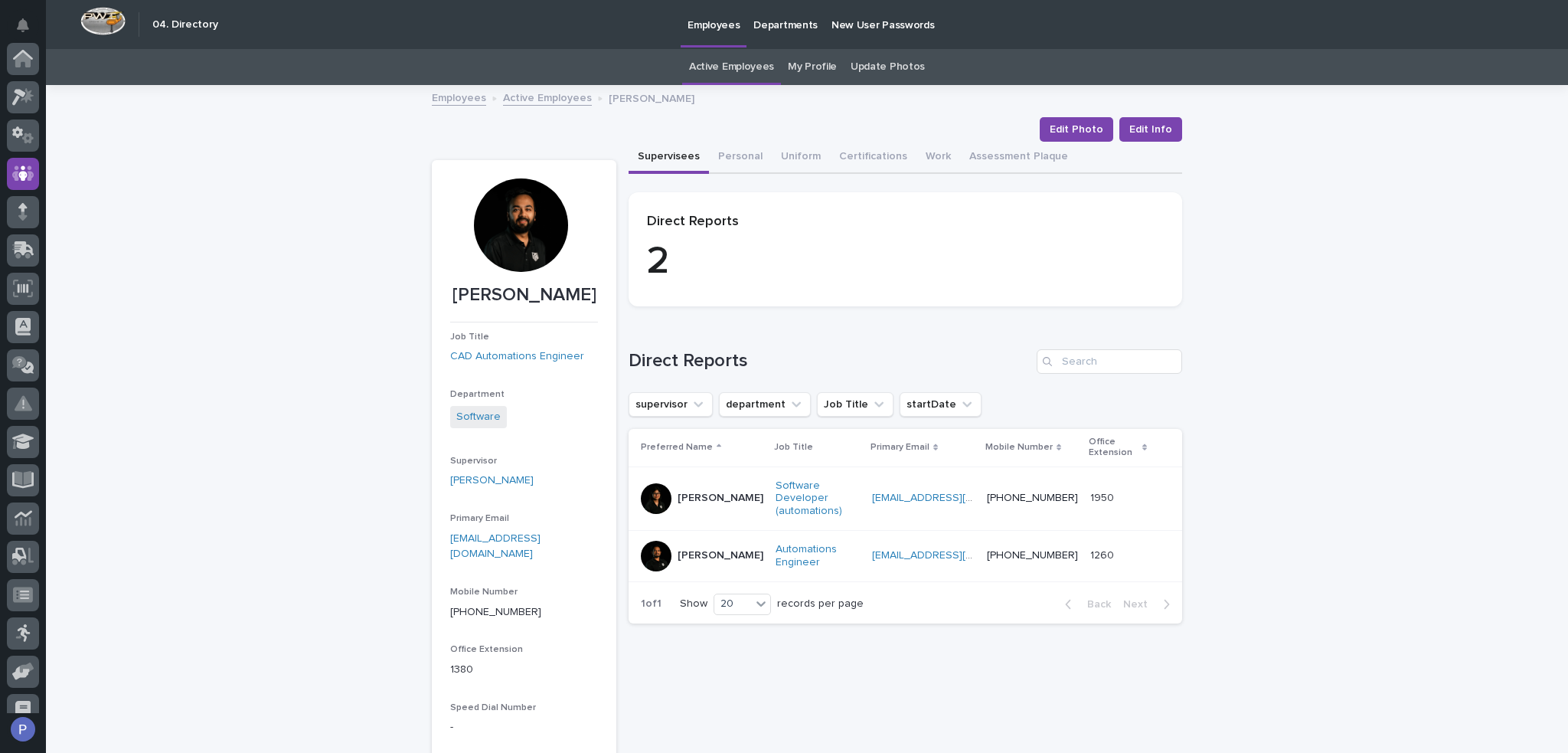
scroll to position [115, 0]
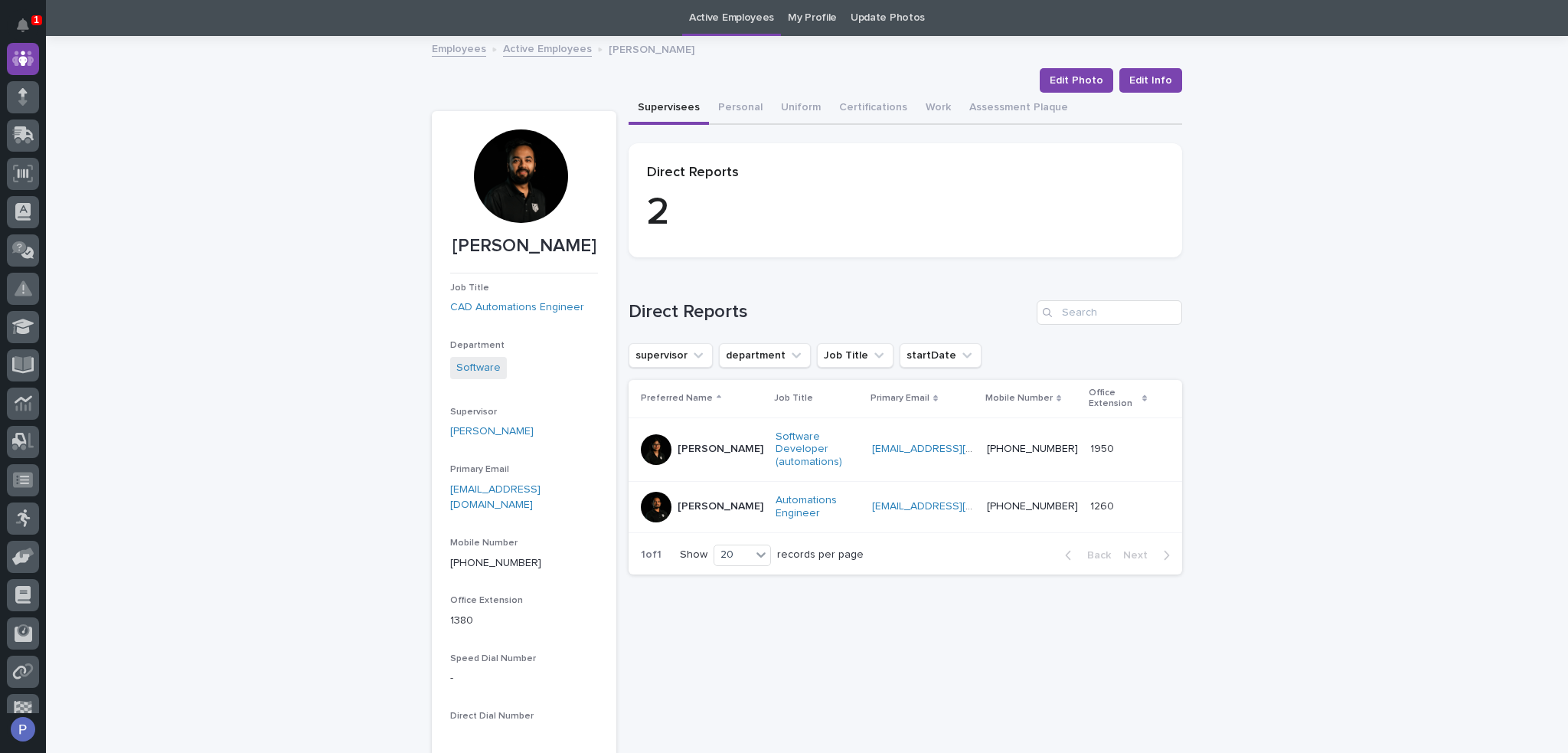
click at [683, 444] on p "[PERSON_NAME]" at bounding box center [720, 449] width 86 height 13
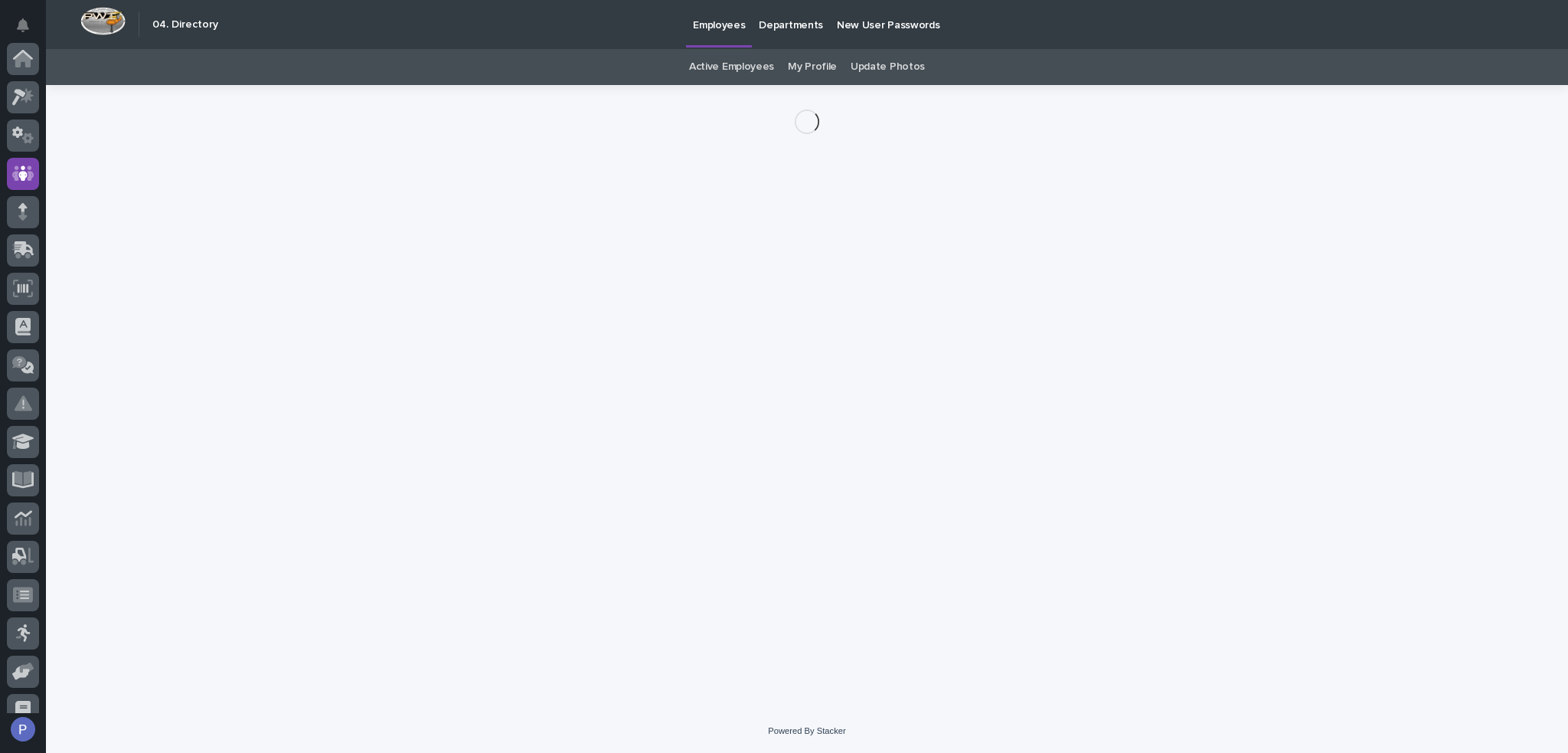
scroll to position [115, 0]
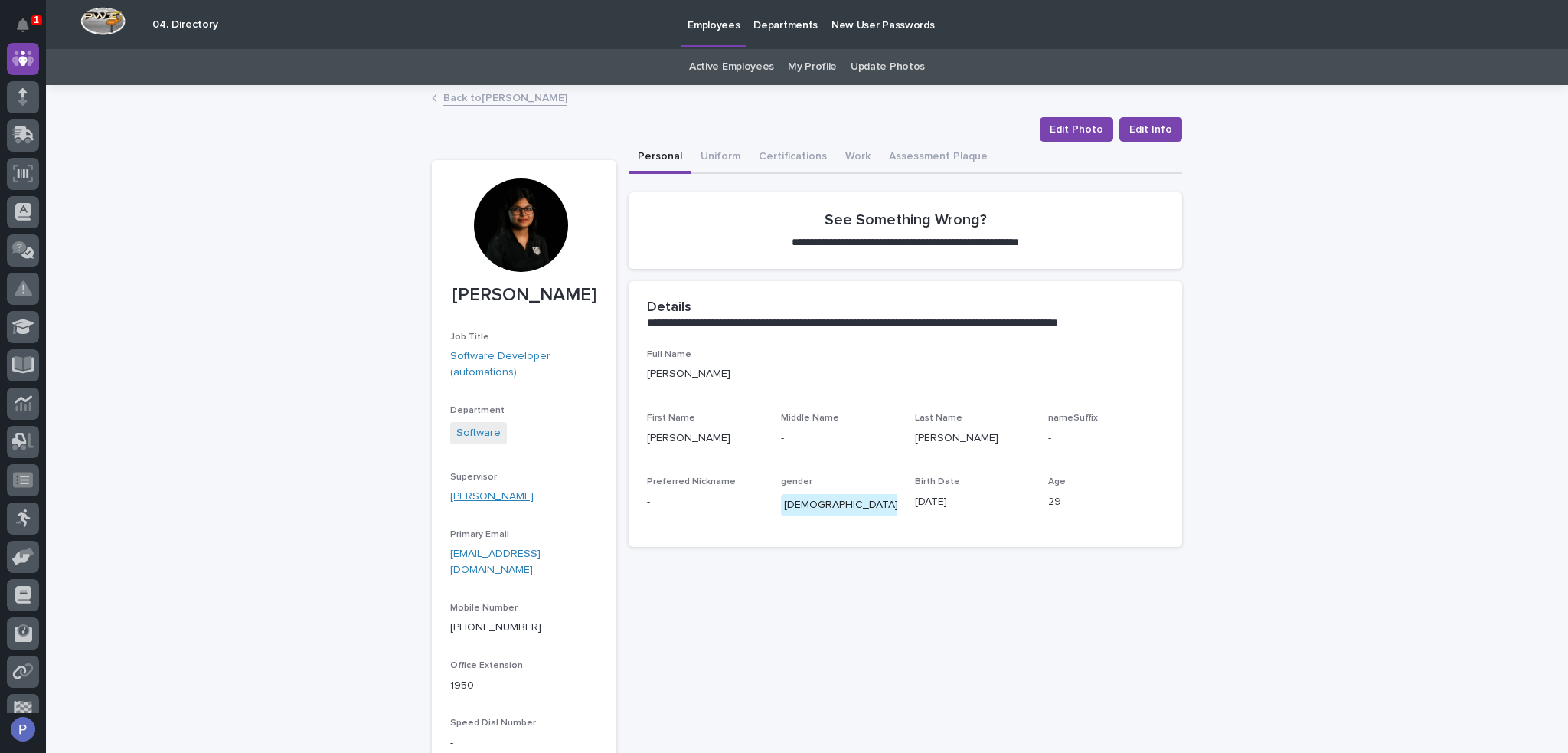
click at [522, 501] on link "[PERSON_NAME]" at bounding box center [492, 496] width 84 height 16
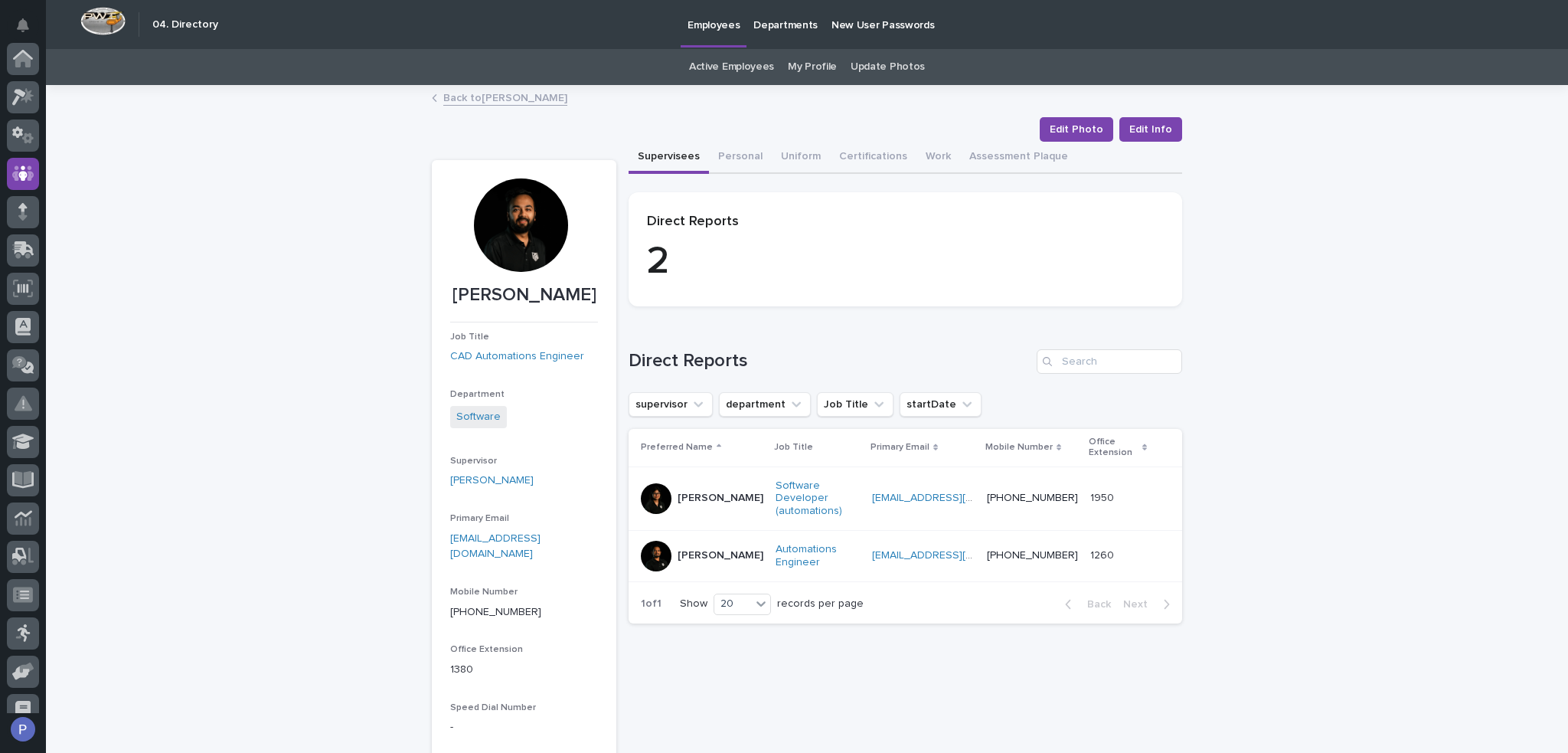
scroll to position [115, 0]
